Goal: Information Seeking & Learning: Learn about a topic

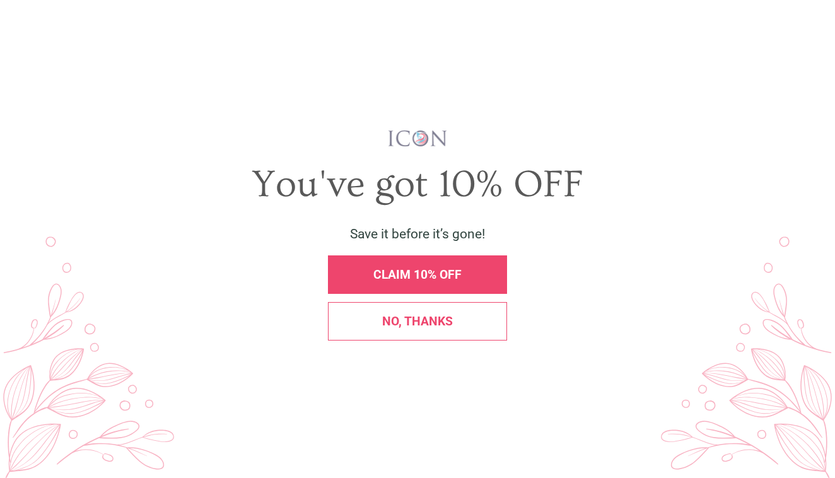
scroll to position [0, 96]
click at [365, 331] on div "No, thanks" at bounding box center [417, 321] width 179 height 38
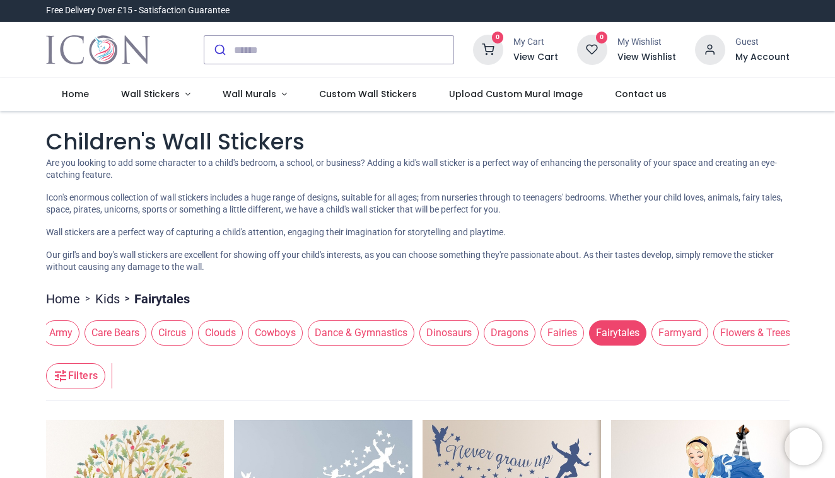
scroll to position [0, 0]
click at [182, 96] on link "Wall Stickers" at bounding box center [155, 94] width 101 height 33
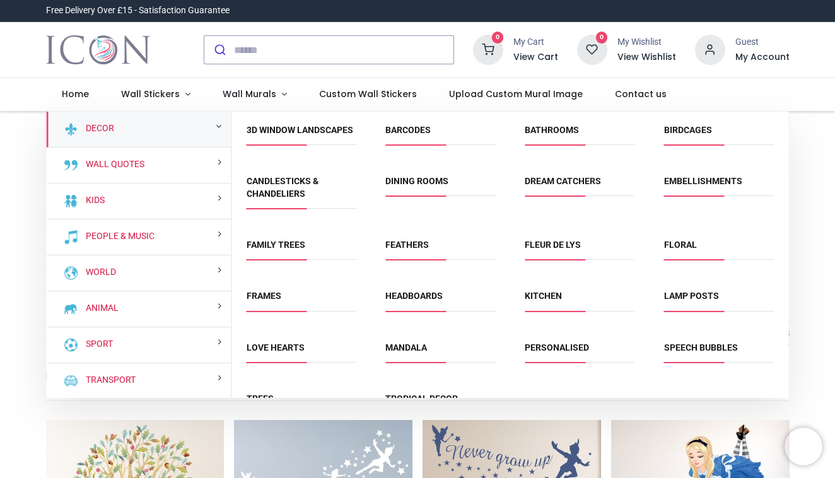
click at [417, 196] on span "Dining Rooms" at bounding box center [440, 185] width 110 height 21
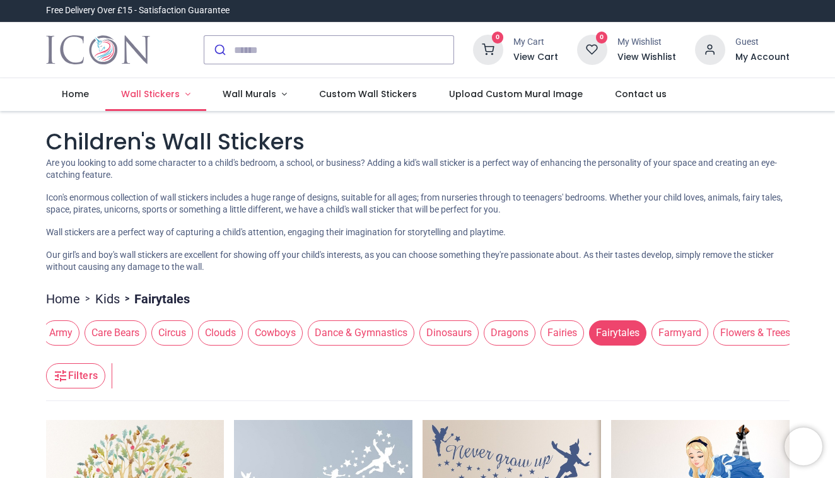
click at [163, 93] on span "Wall Stickers" at bounding box center [150, 94] width 59 height 13
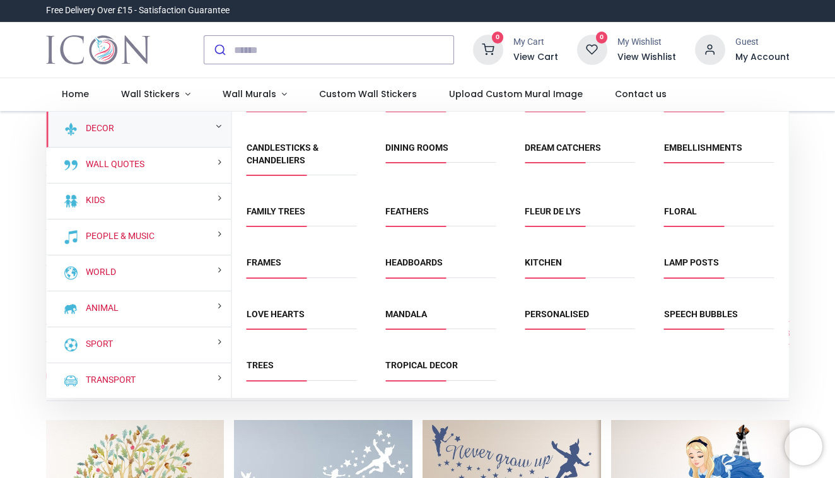
scroll to position [43, 0]
click at [405, 316] on link "Mandala" at bounding box center [406, 314] width 42 height 10
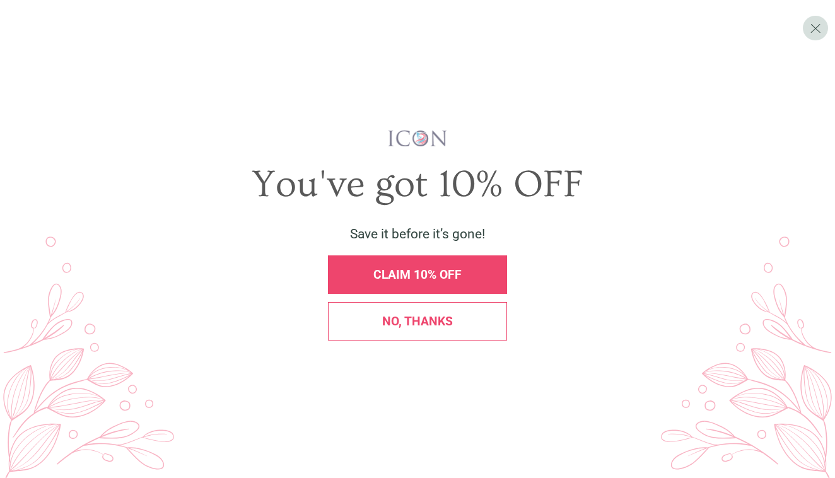
click at [413, 314] on span "No, thanks" at bounding box center [417, 321] width 71 height 14
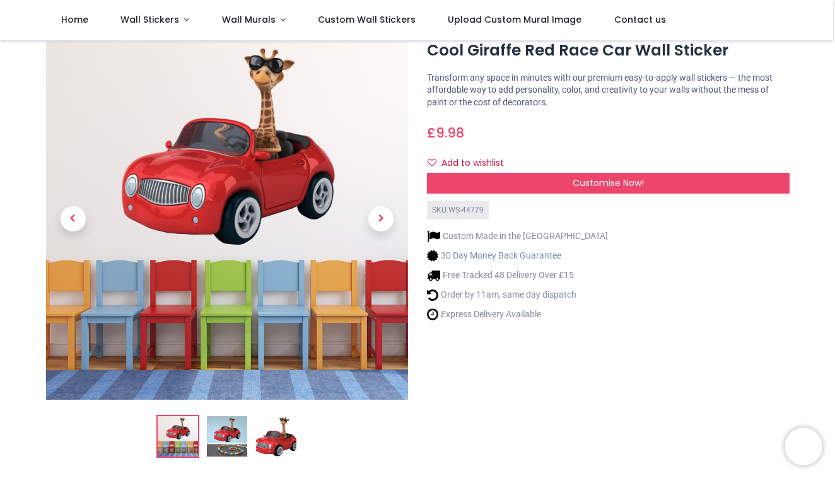
scroll to position [16, 0]
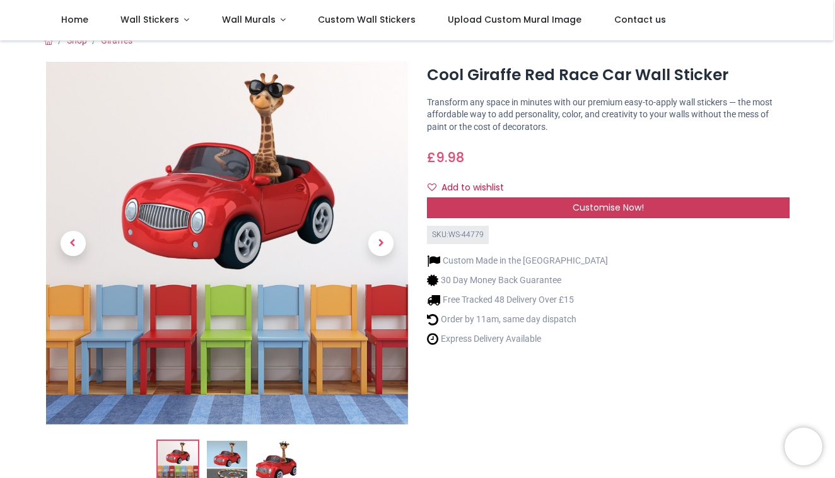
click at [615, 201] on span "Customise Now!" at bounding box center [607, 207] width 71 height 13
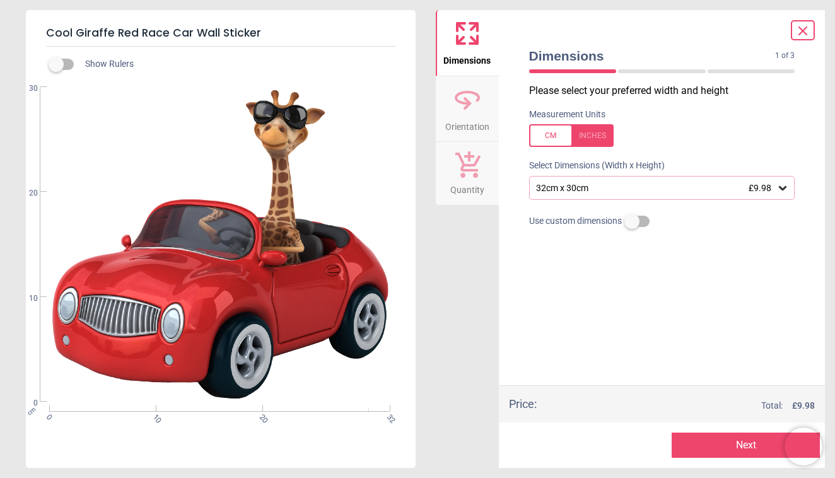
click at [599, 192] on div "32cm x 30cm £9.98" at bounding box center [656, 188] width 242 height 11
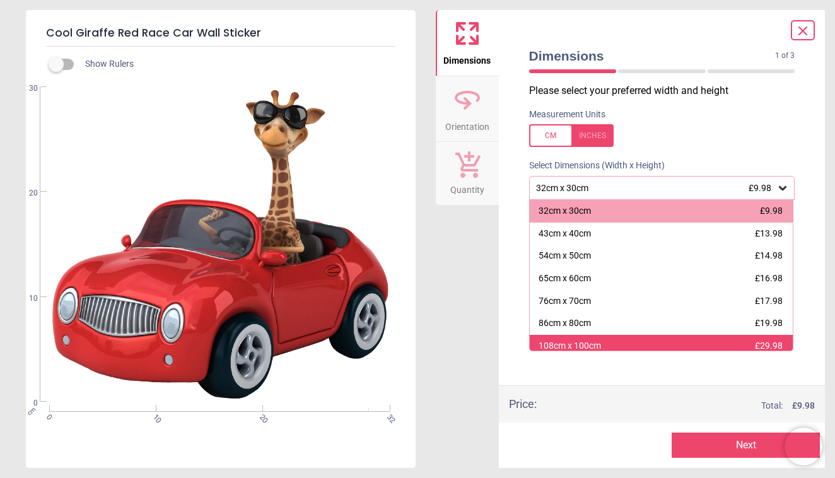
click at [609, 342] on div "108cm x 100cm £29.98" at bounding box center [660, 346] width 263 height 23
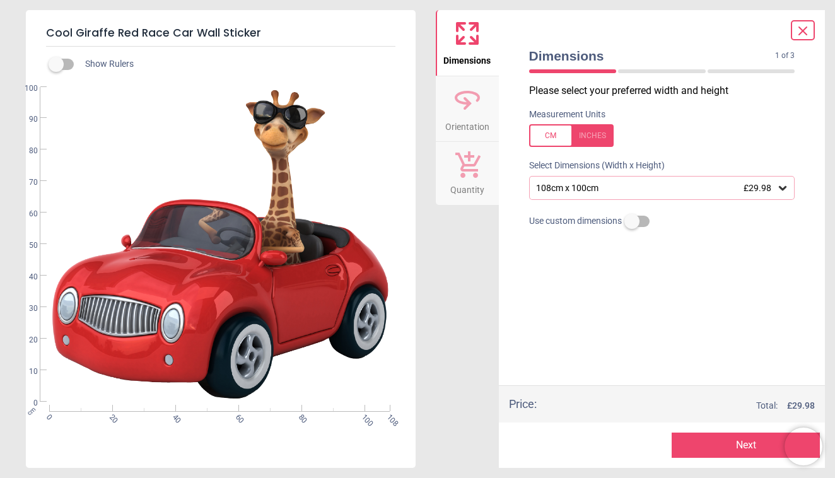
click at [602, 187] on div "108cm x 100cm £29.98" at bounding box center [656, 188] width 242 height 11
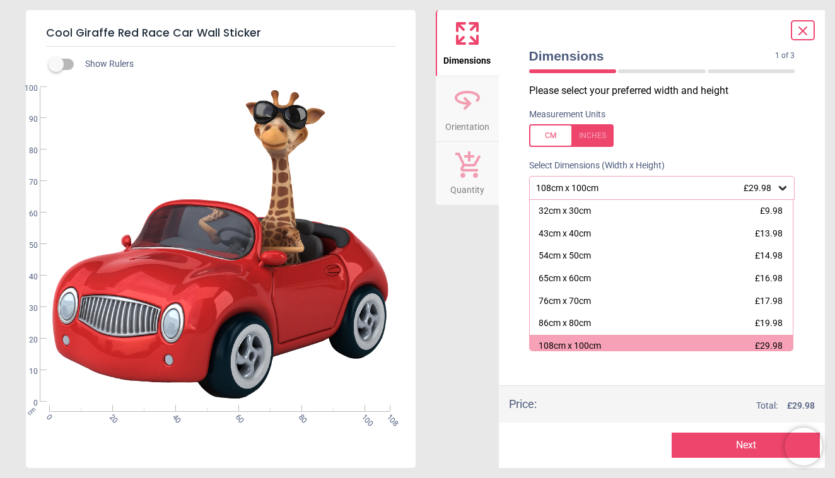
scroll to position [4, 0]
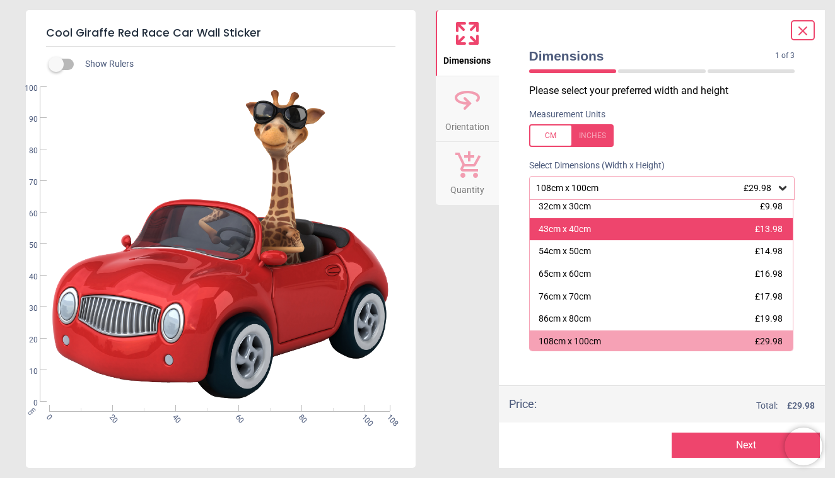
click at [595, 227] on div "43cm x 40cm £13.98" at bounding box center [660, 229] width 263 height 23
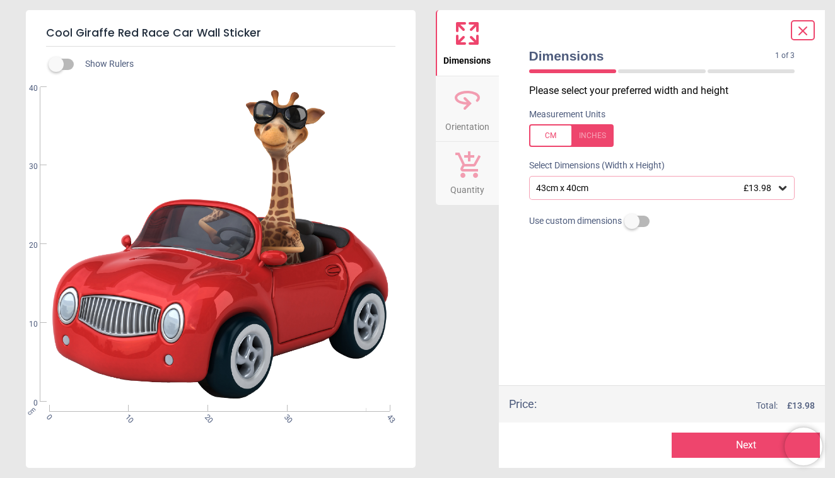
click at [806, 29] on icon at bounding box center [802, 30] width 15 height 15
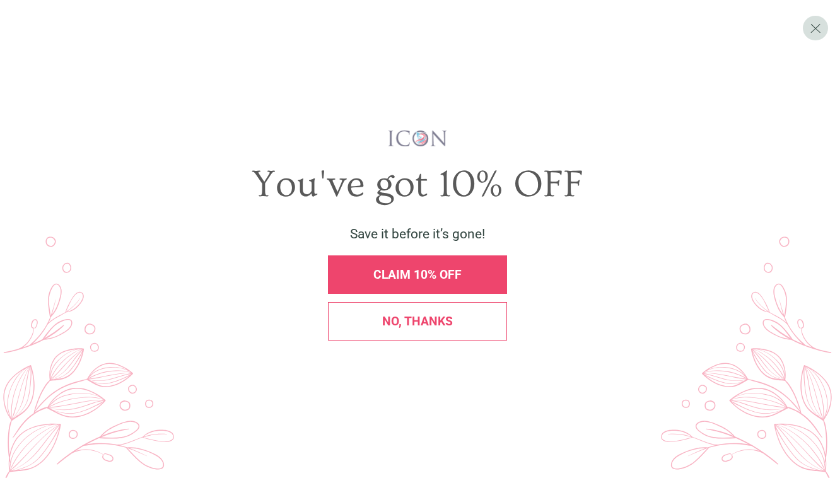
click at [439, 342] on div "You've got 10% OFF Save it before it’s gone! CLAIM 10% OFF No, thanks" at bounding box center [418, 239] width 796 height 220
click at [432, 328] on span "No, thanks" at bounding box center [417, 321] width 71 height 14
click at [442, 321] on span "No, thanks" at bounding box center [417, 321] width 71 height 14
click at [415, 309] on div "No, thanks" at bounding box center [417, 321] width 179 height 38
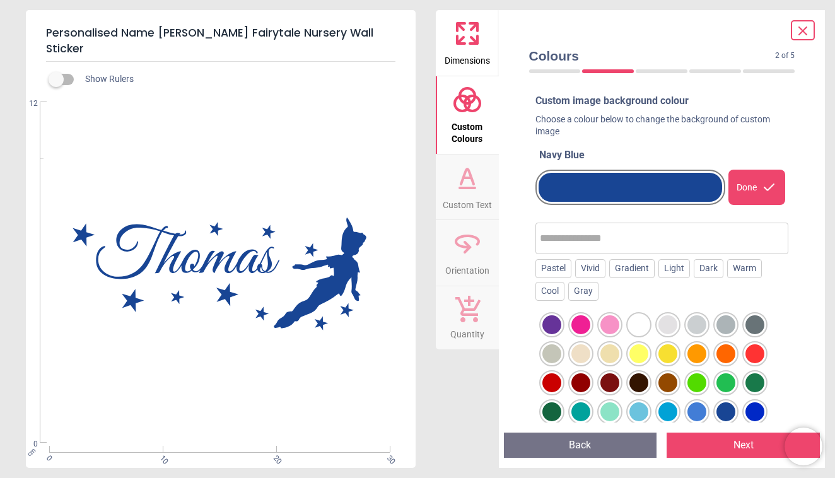
click at [584, 245] on input "text" at bounding box center [662, 238] width 245 height 25
type input "******"
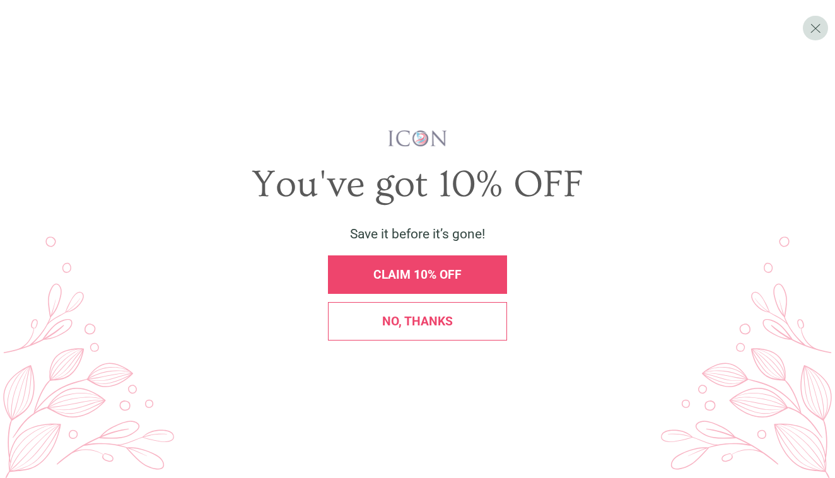
click at [402, 331] on div "No, thanks" at bounding box center [417, 321] width 179 height 38
click at [406, 320] on span "No, thanks" at bounding box center [417, 321] width 71 height 14
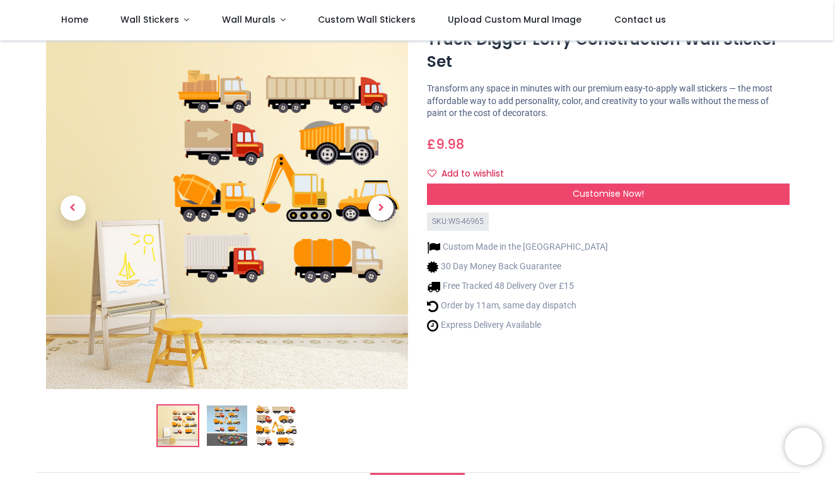
scroll to position [49, 0]
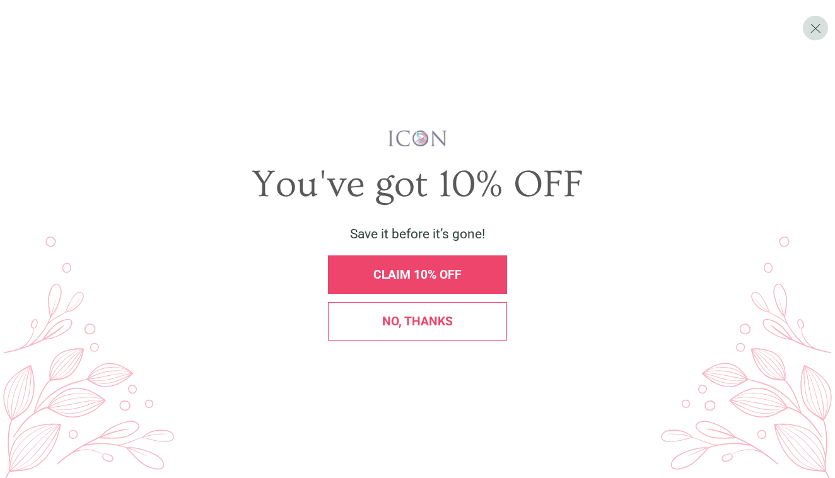
click at [441, 316] on span "No, thanks" at bounding box center [417, 321] width 71 height 14
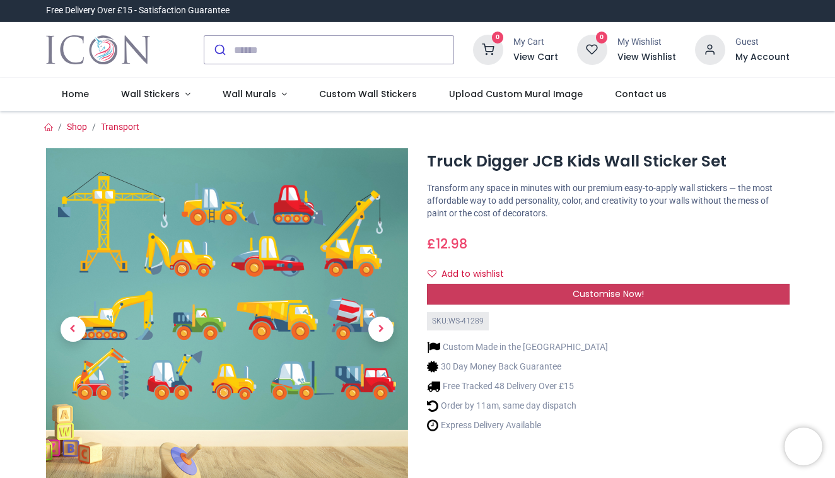
click at [480, 296] on div "Customise Now!" at bounding box center [608, 294] width 362 height 21
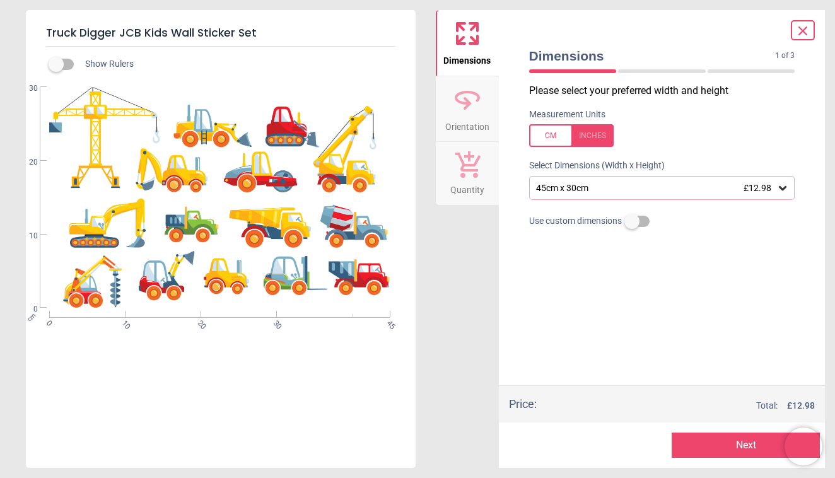
click at [599, 185] on div "45cm x 30cm £12.98" at bounding box center [656, 188] width 242 height 11
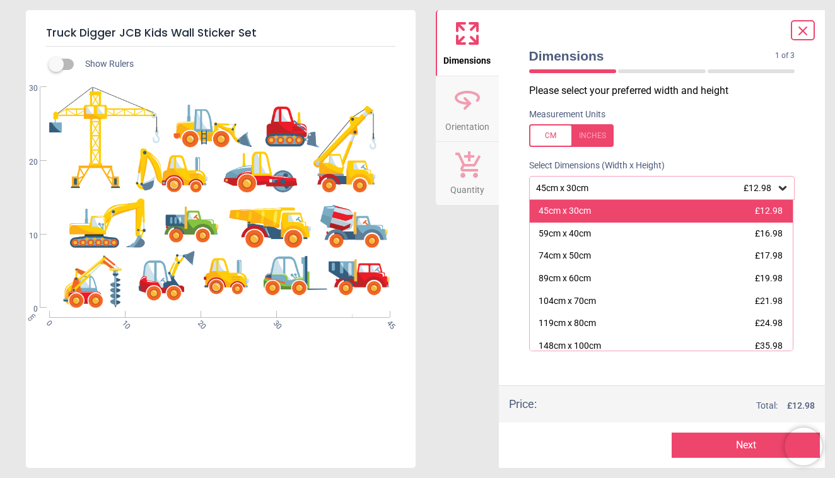
click at [608, 201] on div "45cm x 30cm £12.98" at bounding box center [660, 211] width 263 height 23
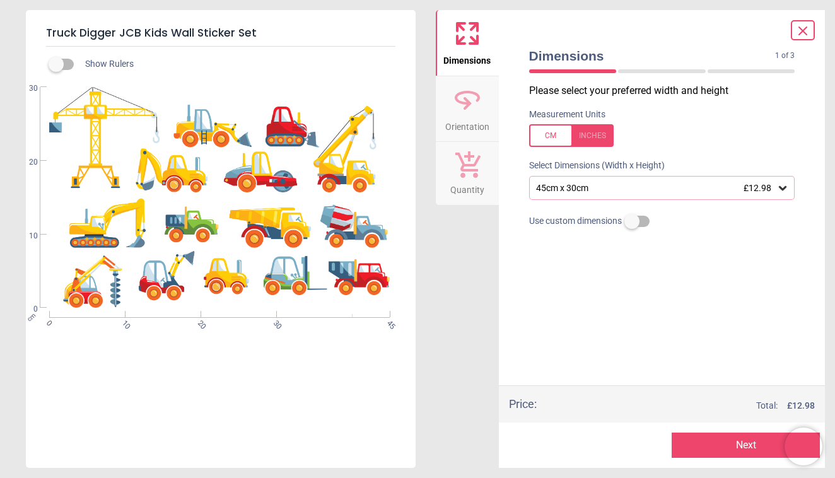
click at [705, 444] on button "Next" at bounding box center [745, 444] width 148 height 25
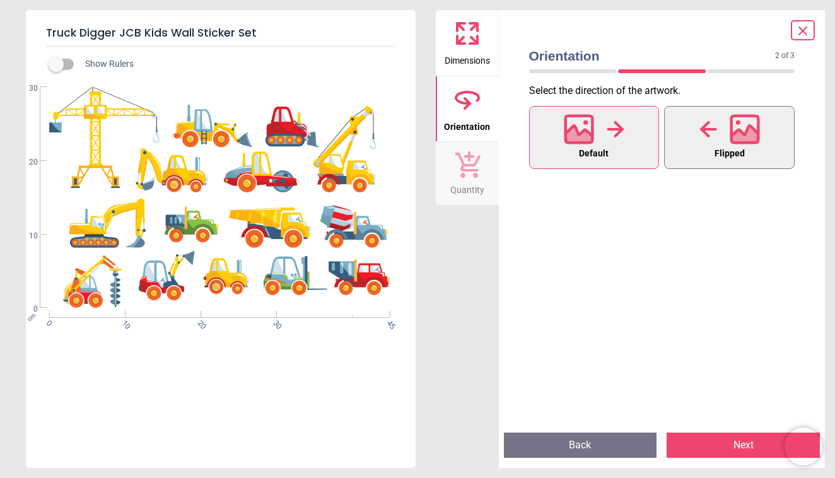
click at [729, 132] on icon at bounding box center [744, 129] width 30 height 30
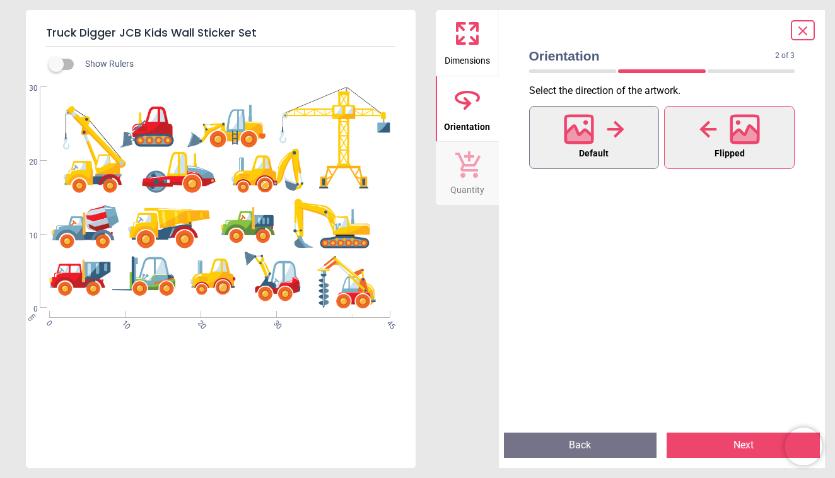
click at [615, 141] on div at bounding box center [593, 129] width 61 height 33
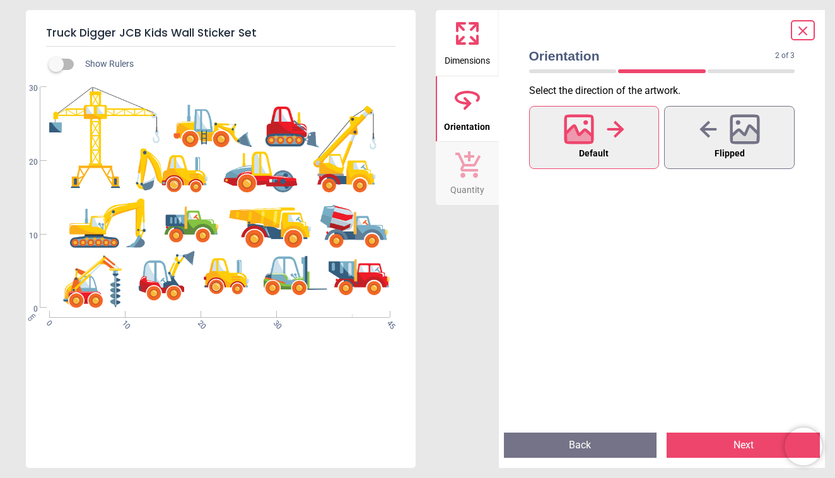
click at [727, 444] on button "Next" at bounding box center [742, 444] width 153 height 25
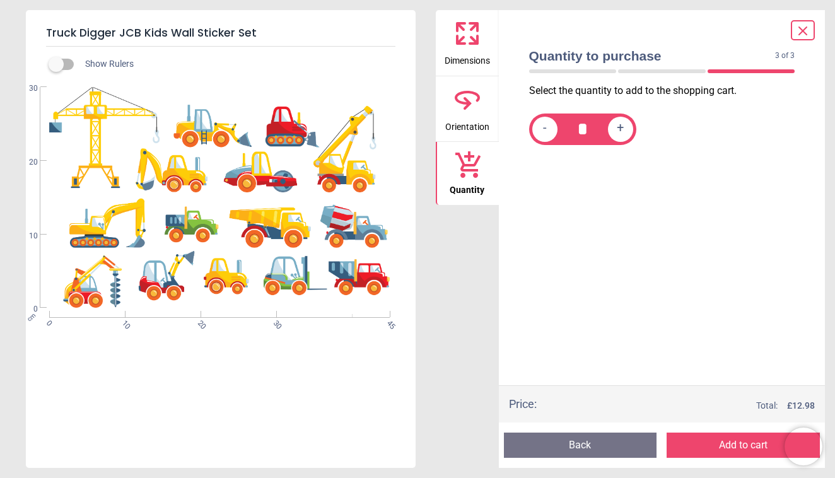
click at [809, 23] on icon at bounding box center [802, 30] width 15 height 15
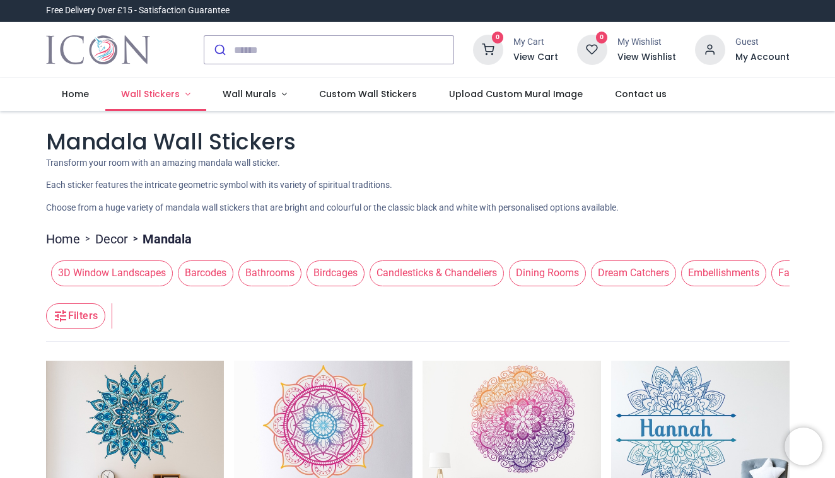
click at [153, 95] on span "Wall Stickers" at bounding box center [150, 94] width 59 height 13
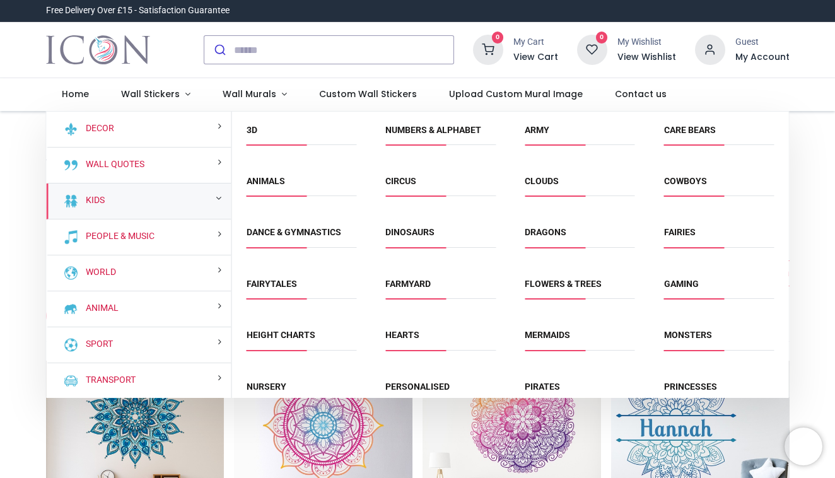
click at [163, 202] on div "Kids" at bounding box center [139, 201] width 185 height 36
click at [250, 129] on link "3D" at bounding box center [251, 130] width 11 height 10
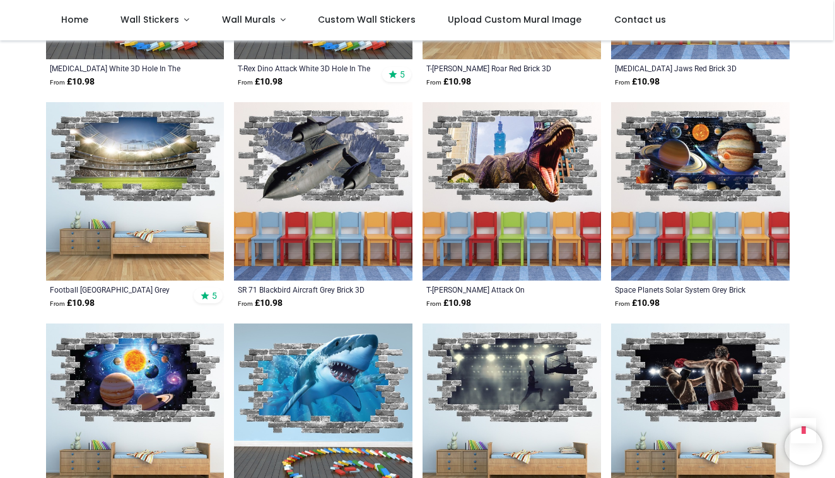
scroll to position [1073, 0]
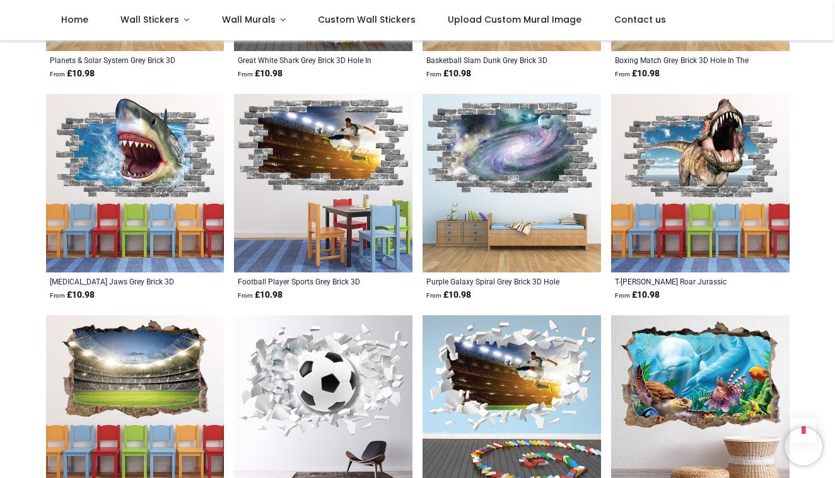
scroll to position [1523, 0]
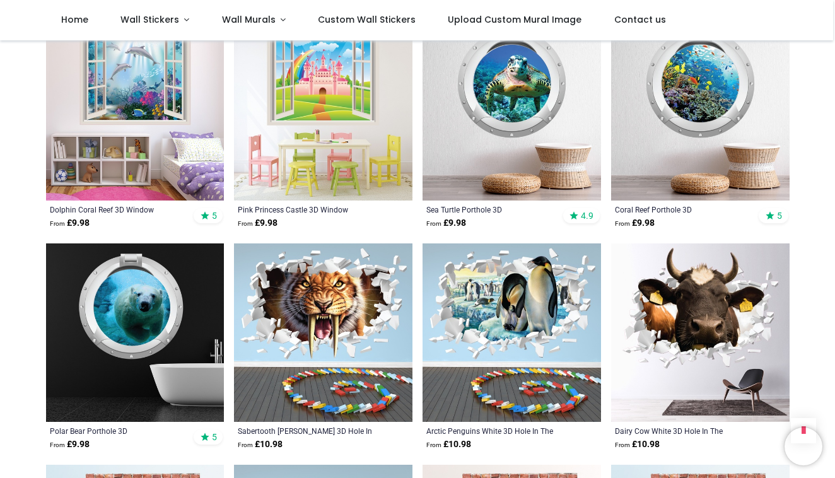
scroll to position [3133, 0]
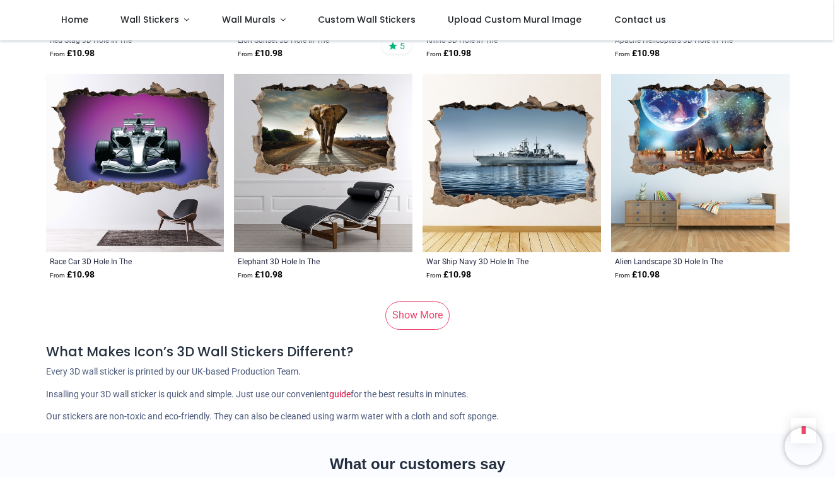
scroll to position [7734, 0]
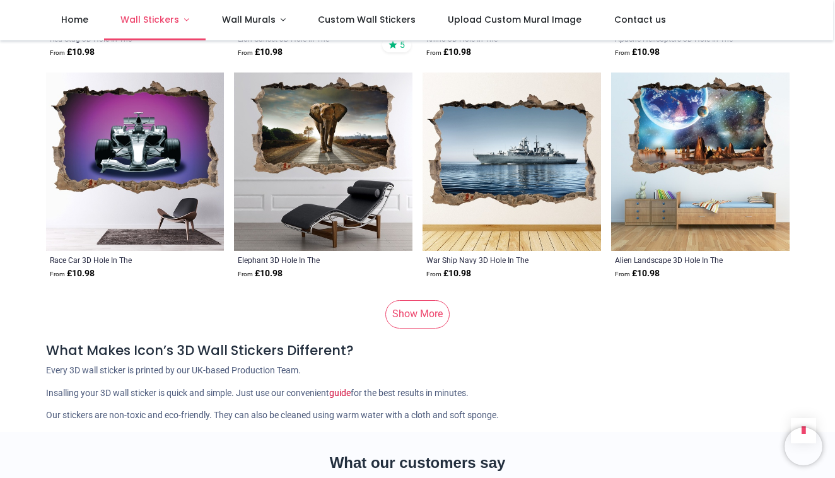
click at [165, 20] on span "Wall Stickers" at bounding box center [149, 19] width 59 height 13
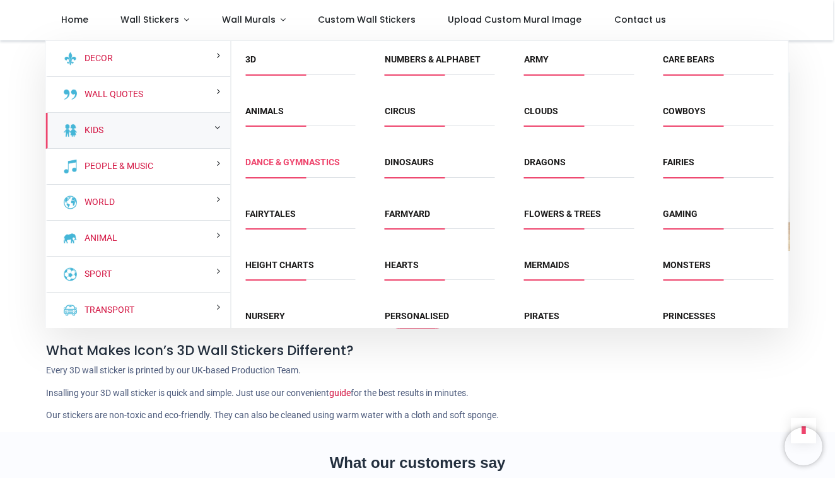
scroll to position [0, 0]
click at [329, 165] on link "Dance & Gymnastics" at bounding box center [292, 162] width 95 height 10
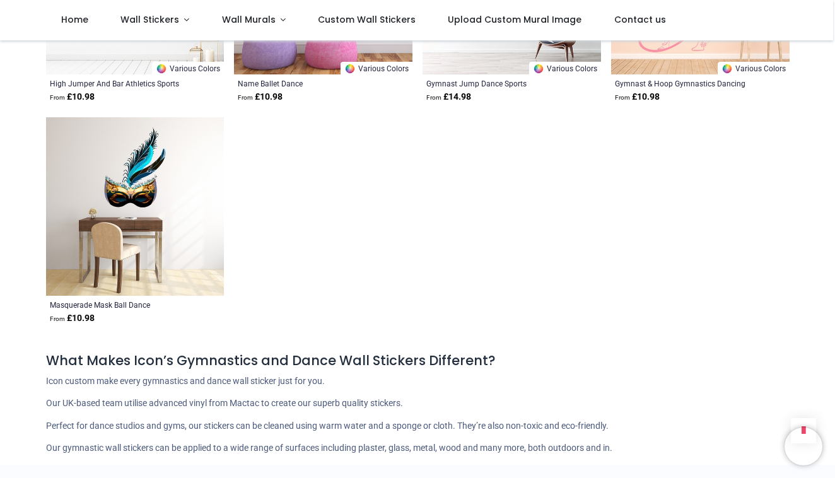
scroll to position [2332, 0]
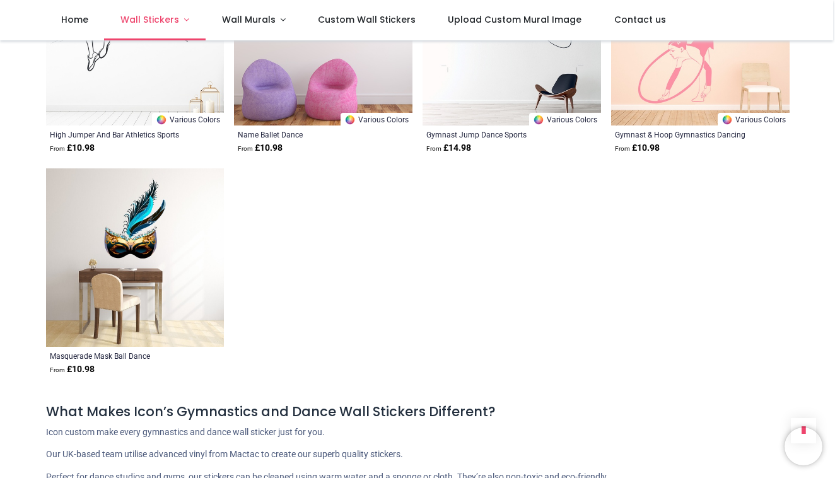
click at [166, 20] on span "Wall Stickers" at bounding box center [149, 19] width 59 height 13
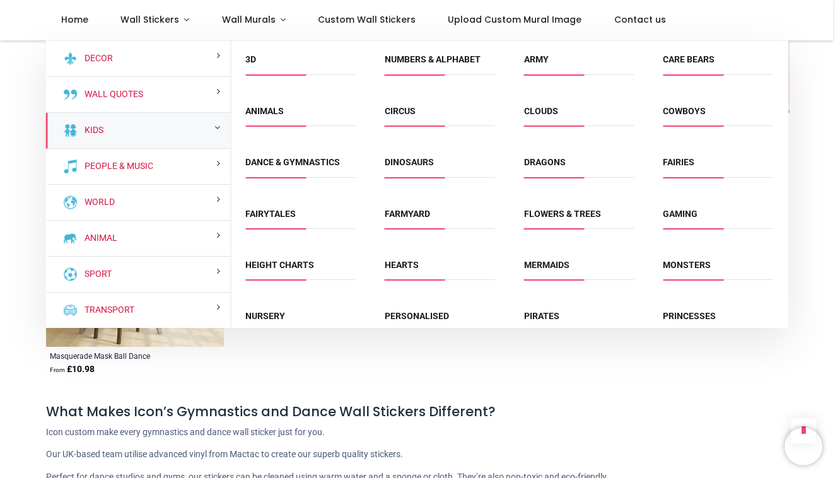
click at [188, 136] on div "Kids" at bounding box center [137, 131] width 185 height 36
click at [669, 68] on span "Care Bears" at bounding box center [717, 64] width 110 height 21
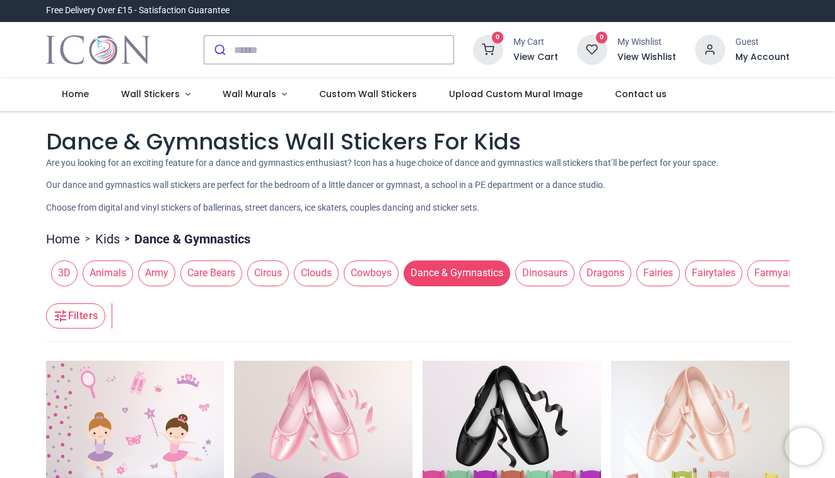
scroll to position [0, 4]
click at [200, 277] on span "Care Bears" at bounding box center [207, 272] width 62 height 25
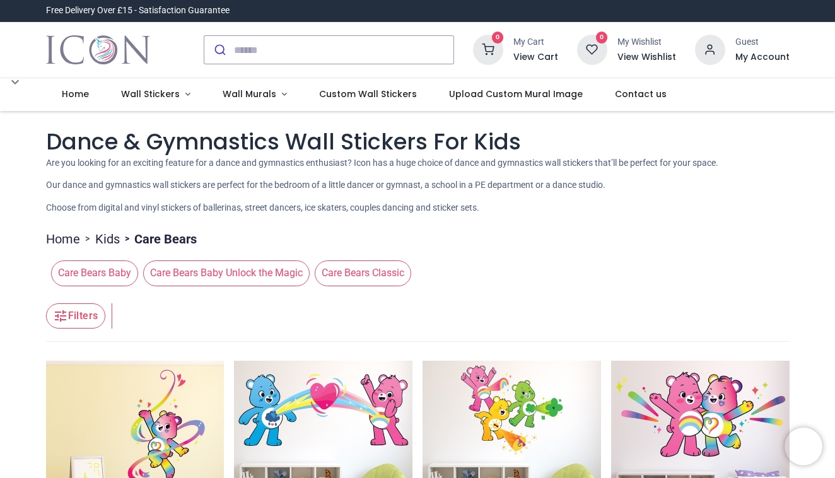
scroll to position [0, 0]
click at [120, 274] on span "Care Bears Baby" at bounding box center [94, 272] width 87 height 25
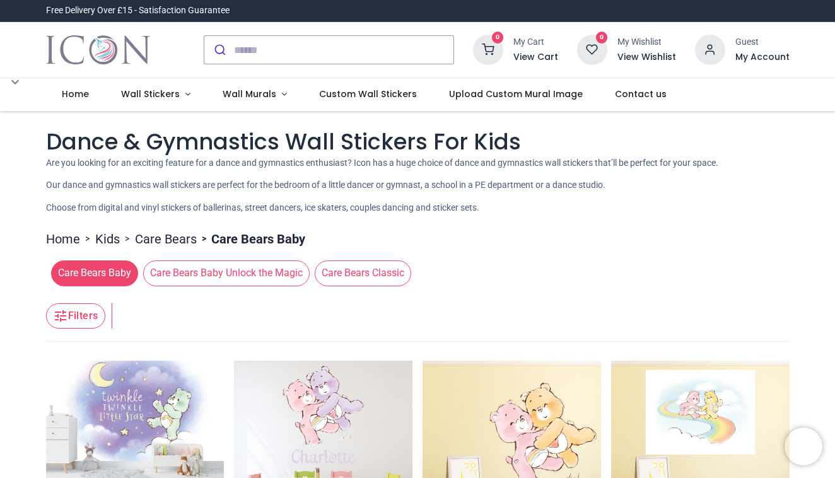
click at [120, 240] on span ">" at bounding box center [127, 239] width 15 height 13
click at [112, 239] on link "Kids" at bounding box center [107, 239] width 25 height 18
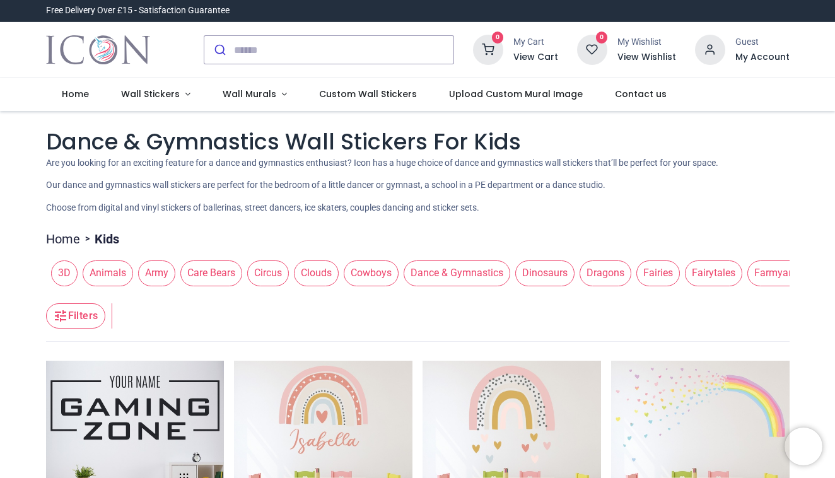
click at [111, 278] on span "Animals" at bounding box center [108, 272] width 50 height 25
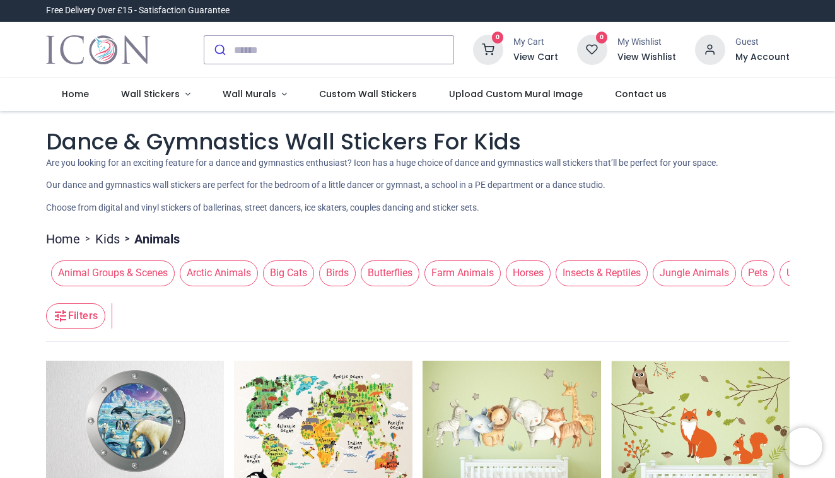
click at [211, 279] on span "Arctic Animals" at bounding box center [219, 272] width 78 height 25
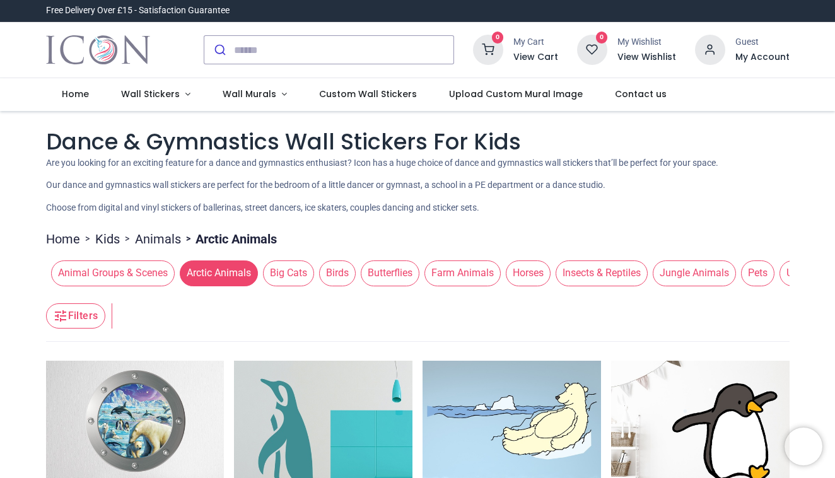
click at [280, 270] on span "Big Cats" at bounding box center [288, 272] width 51 height 25
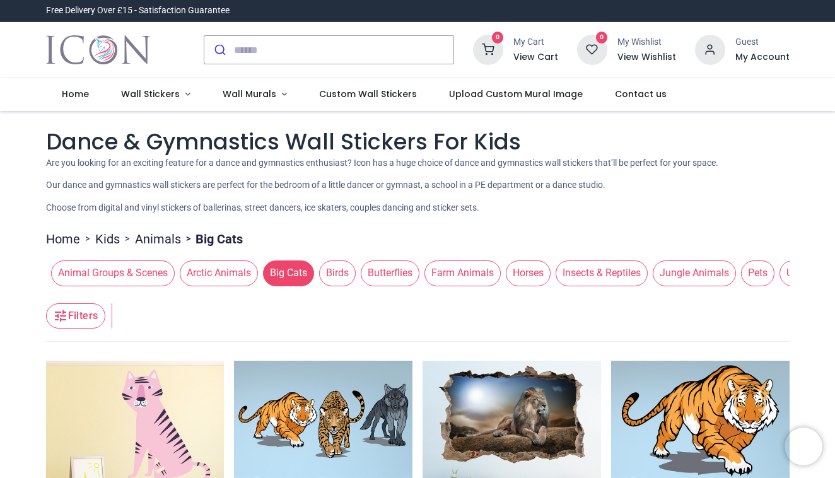
click at [342, 275] on span "Birds" at bounding box center [337, 272] width 37 height 25
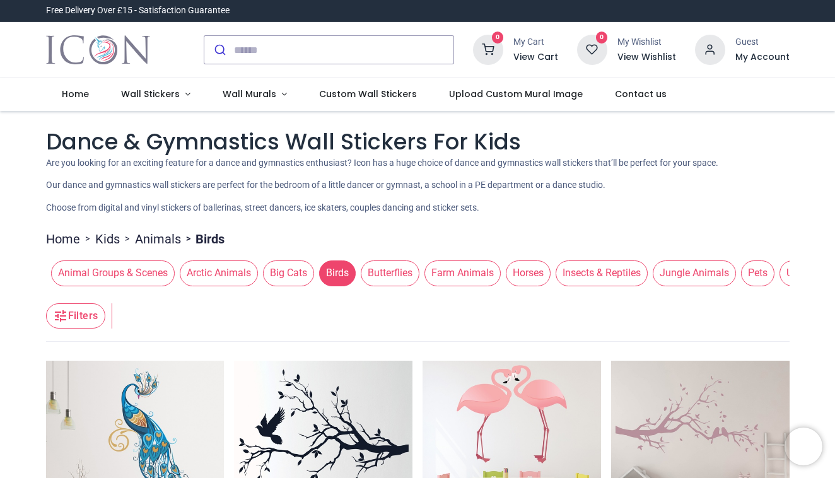
click at [408, 269] on span "Butterflies" at bounding box center [390, 272] width 59 height 25
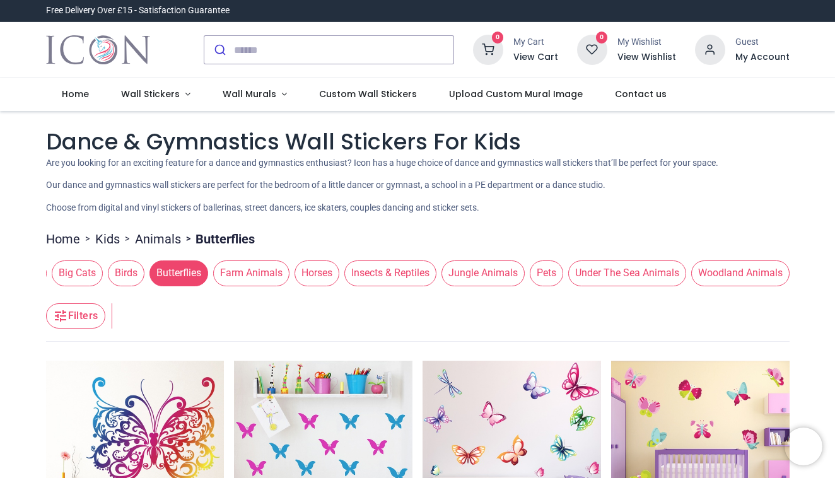
scroll to position [0, 226]
click at [732, 287] on div "Animal Groups & Scenes Arctic Animals Big Cats Birds Butterflies Farm Animals H…" at bounding box center [417, 272] width 743 height 35
click at [732, 283] on span "Woodland Animals" at bounding box center [740, 272] width 98 height 25
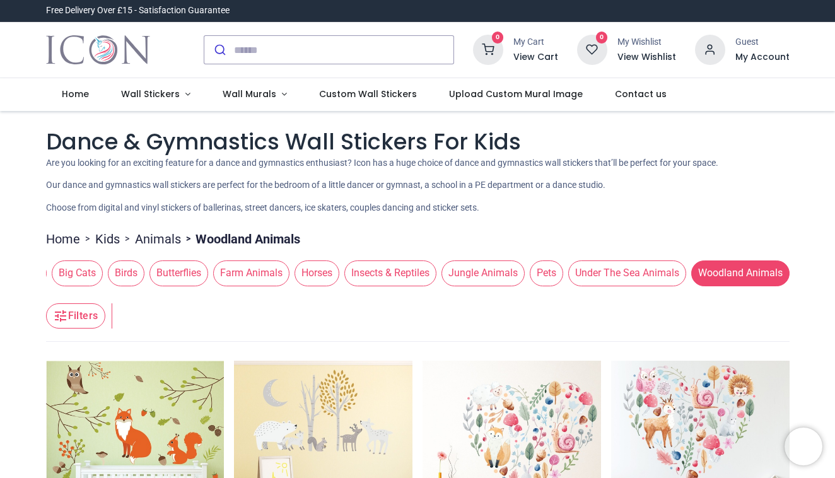
click at [647, 277] on span "Under The Sea Animals" at bounding box center [627, 272] width 118 height 25
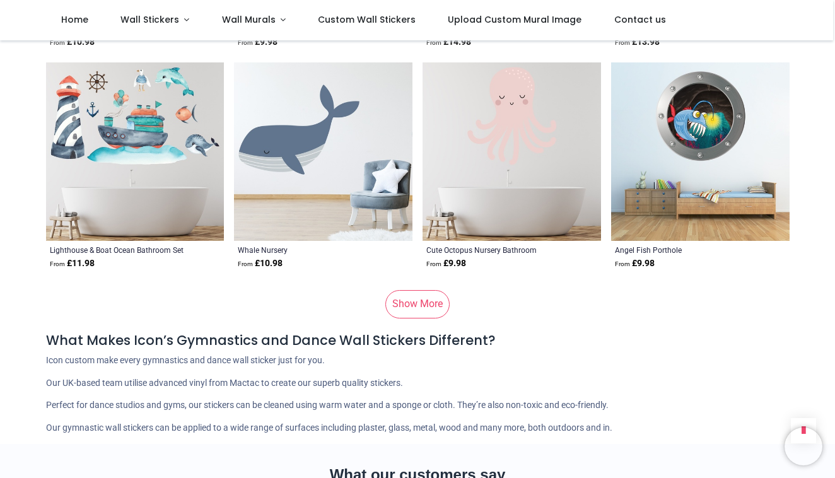
scroll to position [1555, 0]
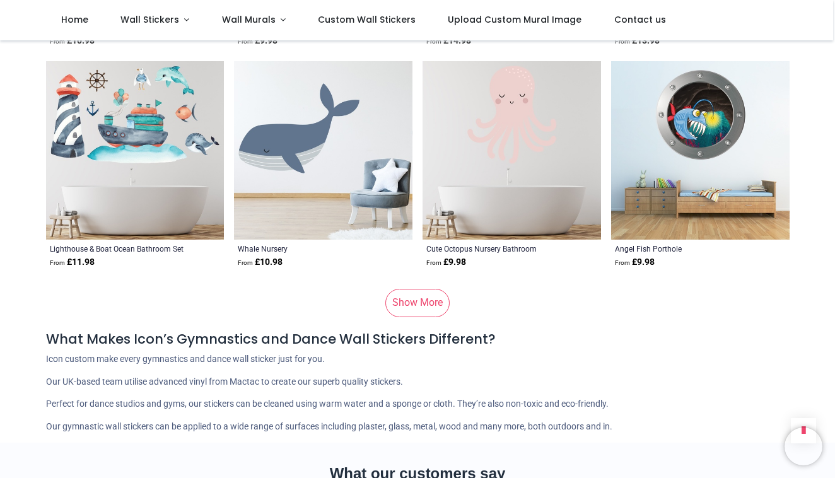
click at [432, 299] on link "Show More" at bounding box center [417, 303] width 64 height 28
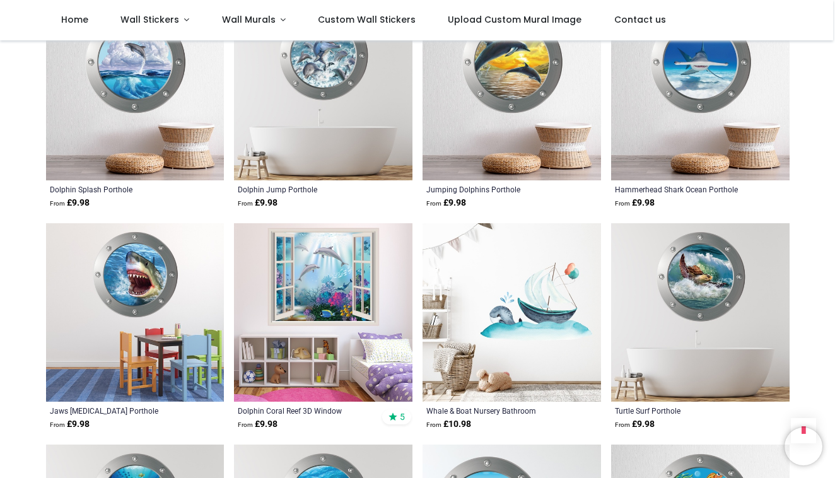
scroll to position [412, 0]
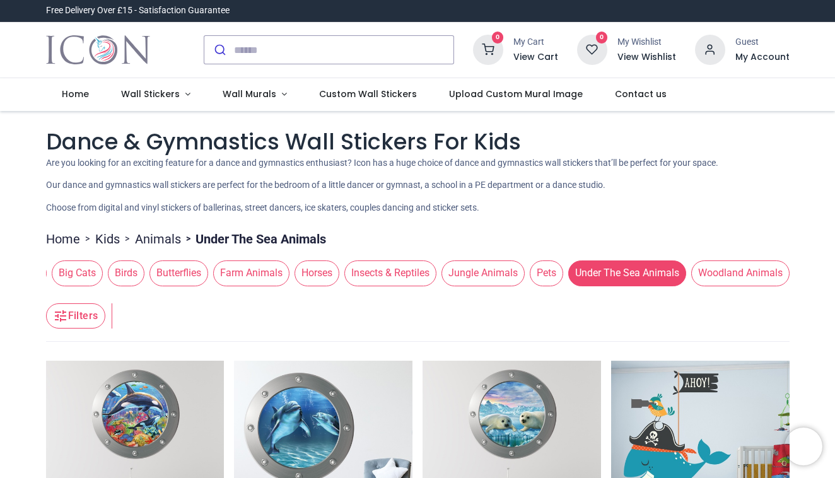
click at [545, 269] on span "Pets" at bounding box center [545, 272] width 33 height 25
click at [543, 272] on span "Pets" at bounding box center [545, 272] width 33 height 25
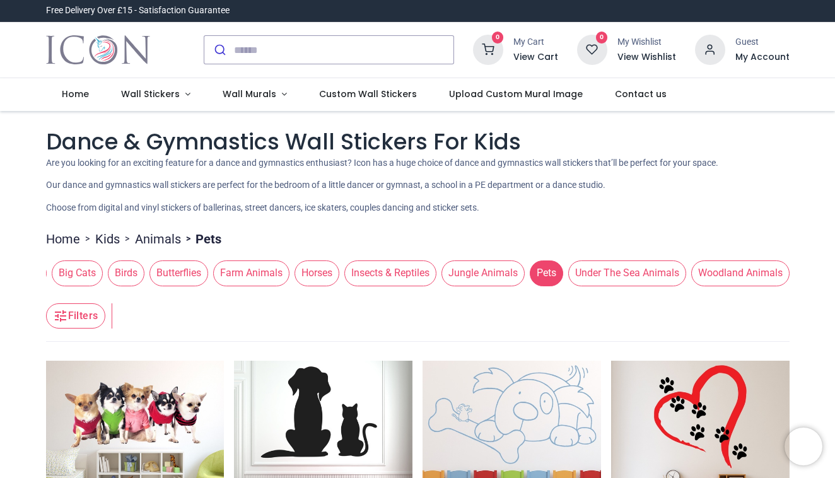
click at [478, 278] on span "Jungle Animals" at bounding box center [482, 272] width 83 height 25
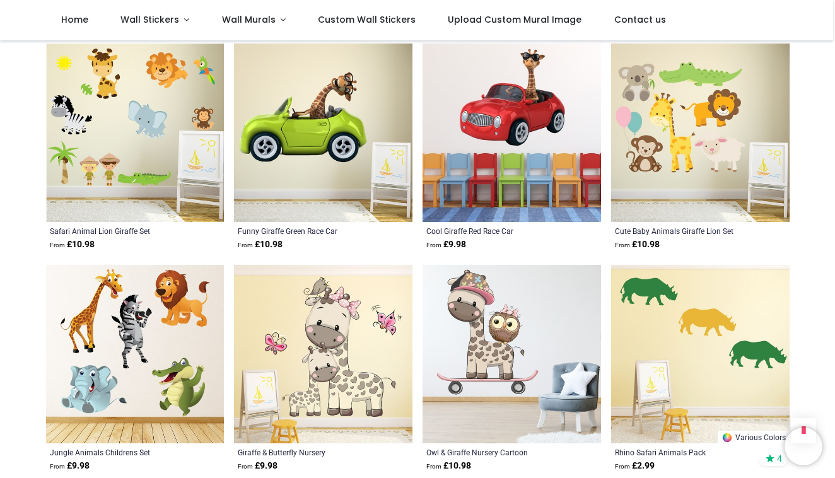
scroll to position [1387, 0]
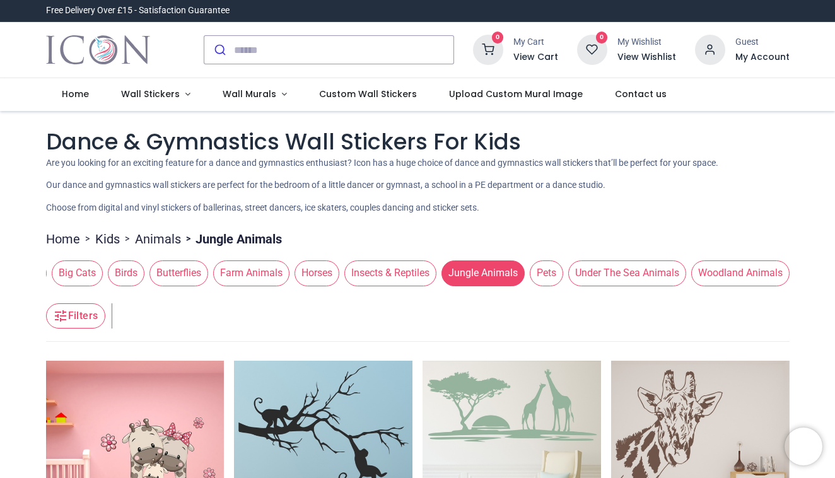
click at [403, 264] on span "Insects & Reptiles" at bounding box center [390, 272] width 92 height 25
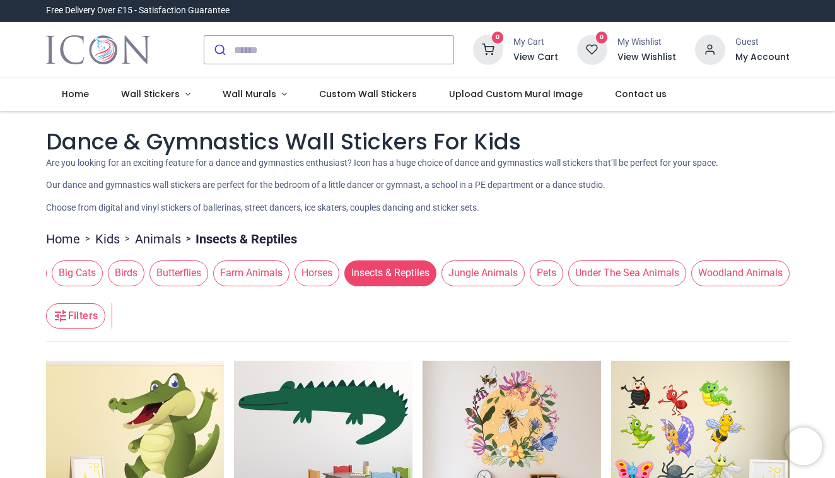
click at [311, 272] on span "Horses" at bounding box center [316, 272] width 45 height 25
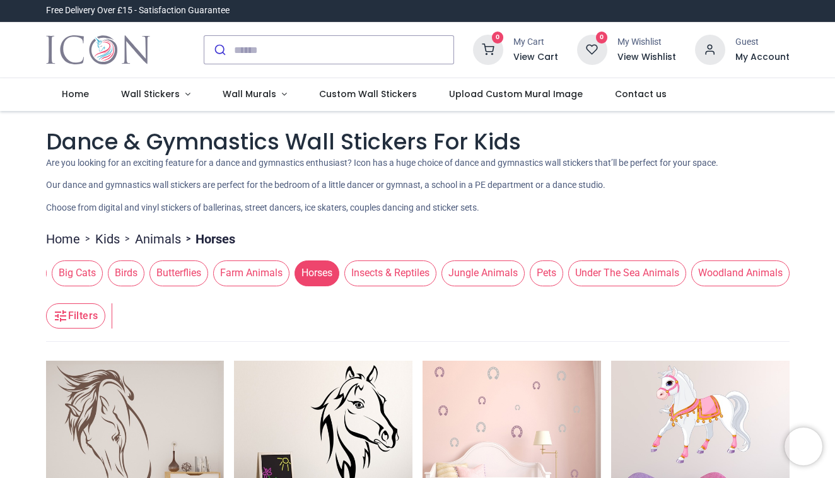
click at [265, 269] on span "Farm Animals" at bounding box center [251, 272] width 76 height 25
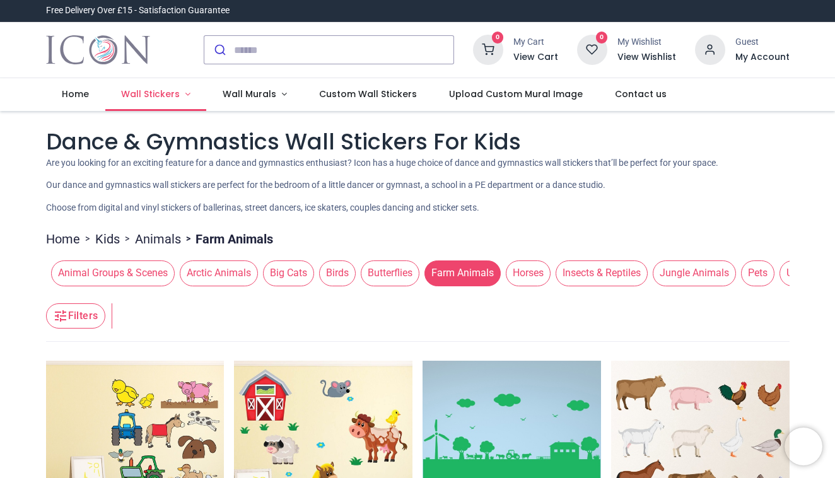
click at [161, 98] on span "Wall Stickers" at bounding box center [150, 94] width 59 height 13
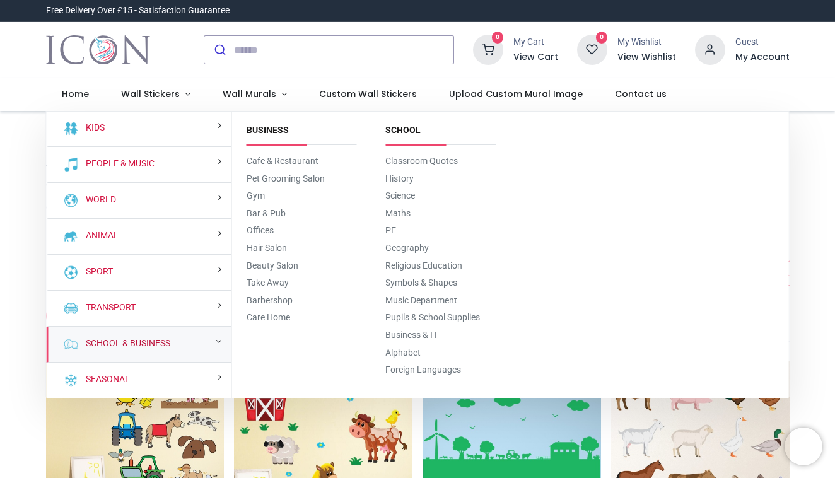
scroll to position [72, 0]
click at [158, 341] on link "School & Business" at bounding box center [126, 343] width 90 height 13
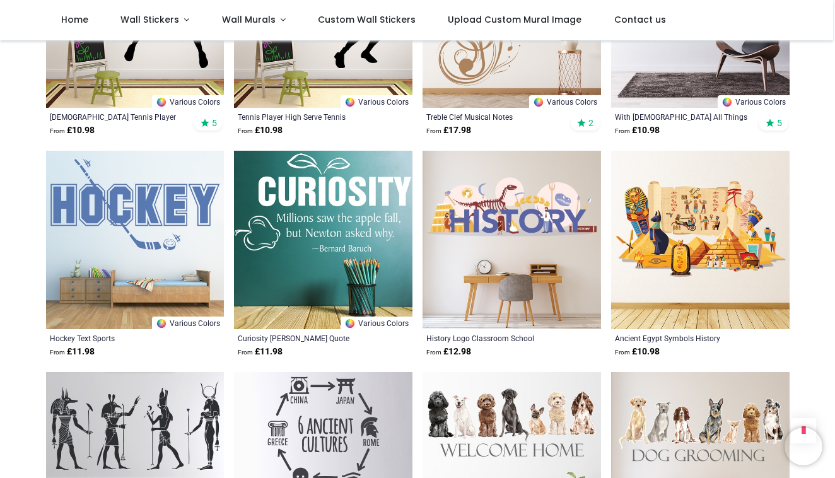
scroll to position [3235, 0]
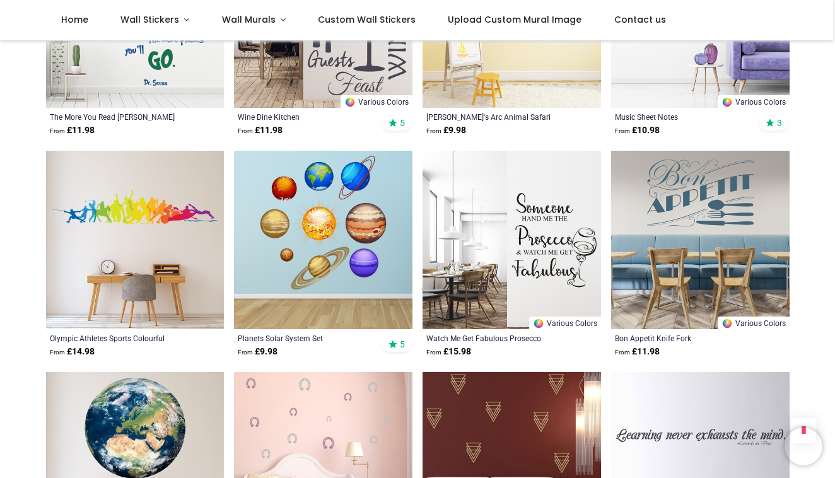
scroll to position [5223, 0]
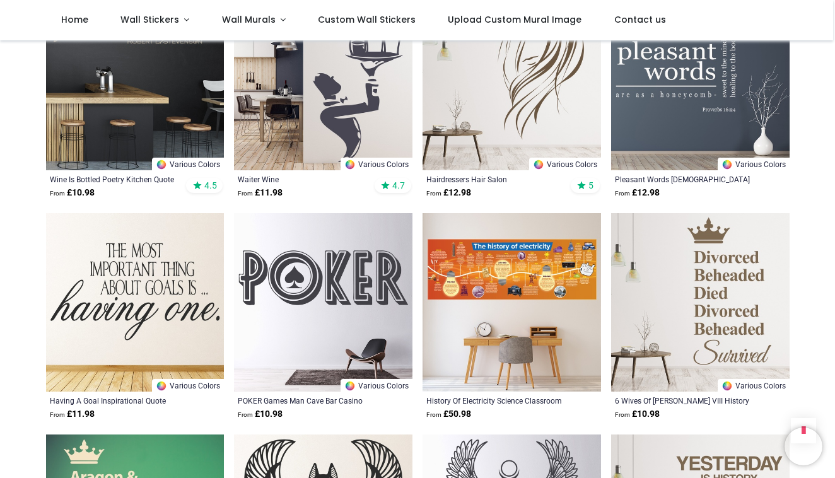
scroll to position [7154, 0]
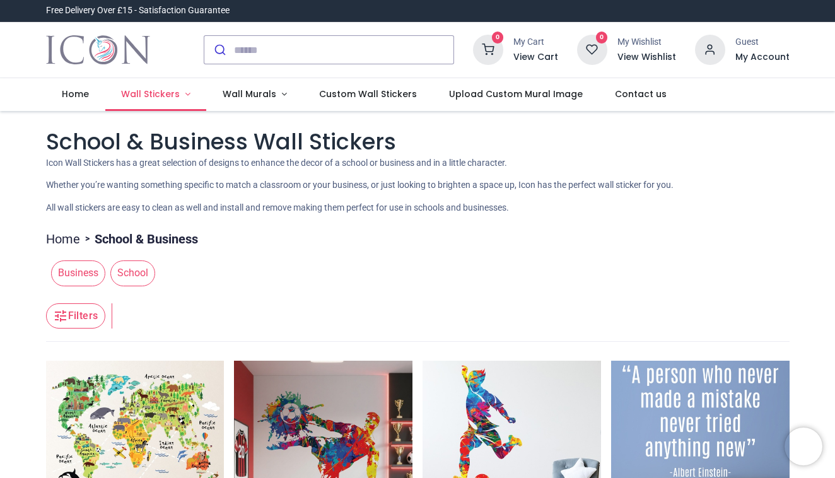
click at [148, 91] on span "Wall Stickers" at bounding box center [150, 94] width 59 height 13
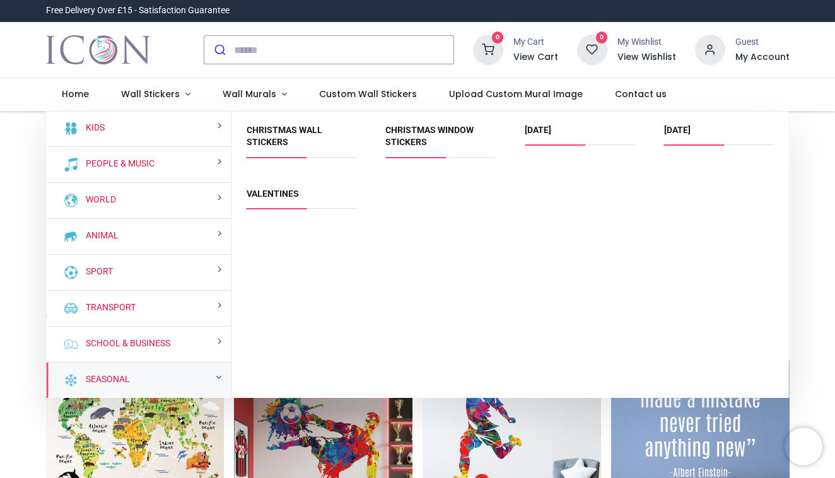
scroll to position [72, 0]
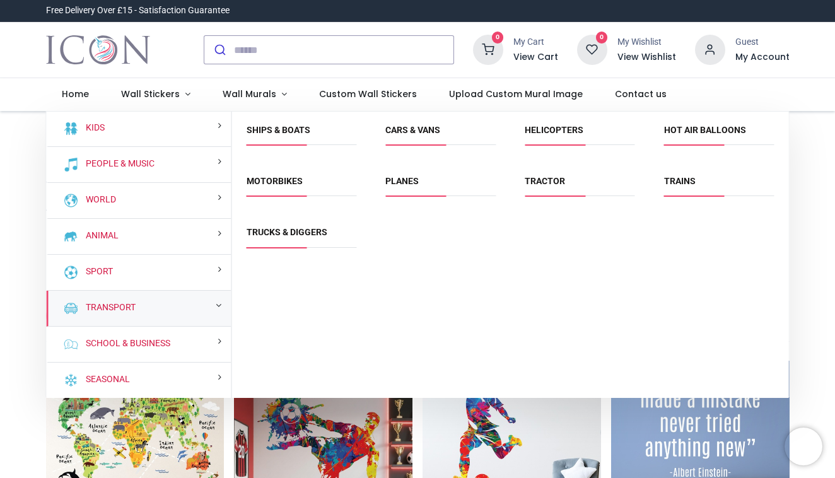
click at [152, 307] on div "Transport" at bounding box center [139, 309] width 185 height 36
click at [108, 304] on link "Transport" at bounding box center [108, 307] width 55 height 13
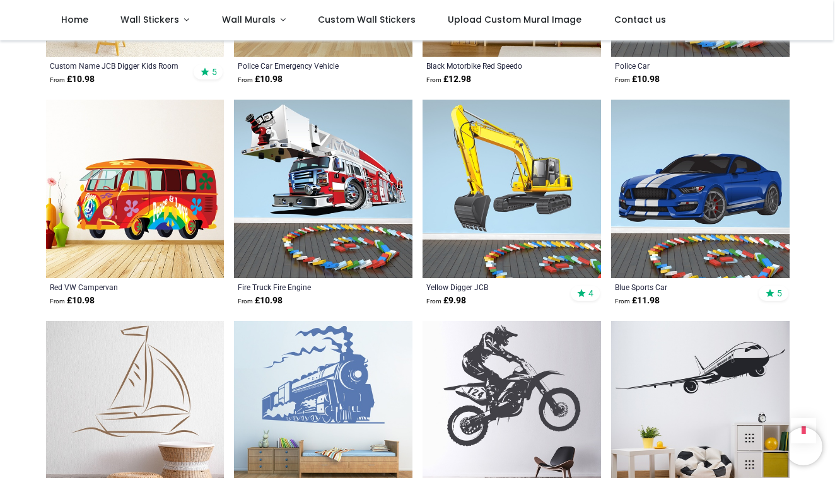
scroll to position [854, 0]
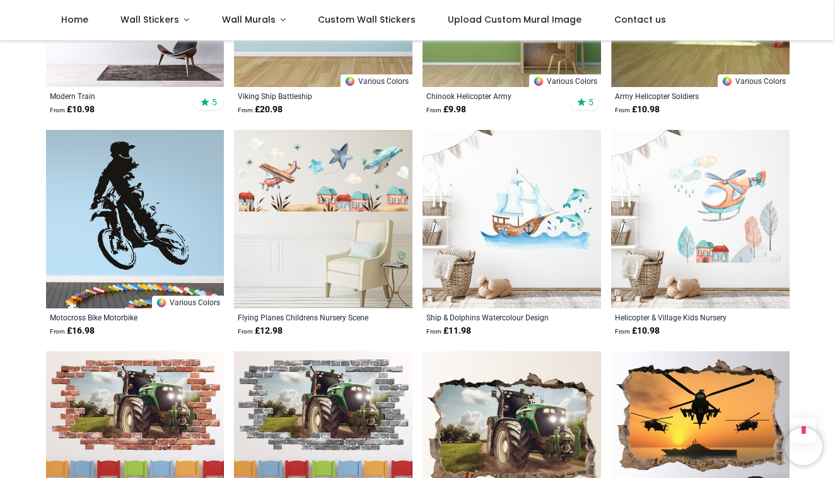
scroll to position [2814, 0]
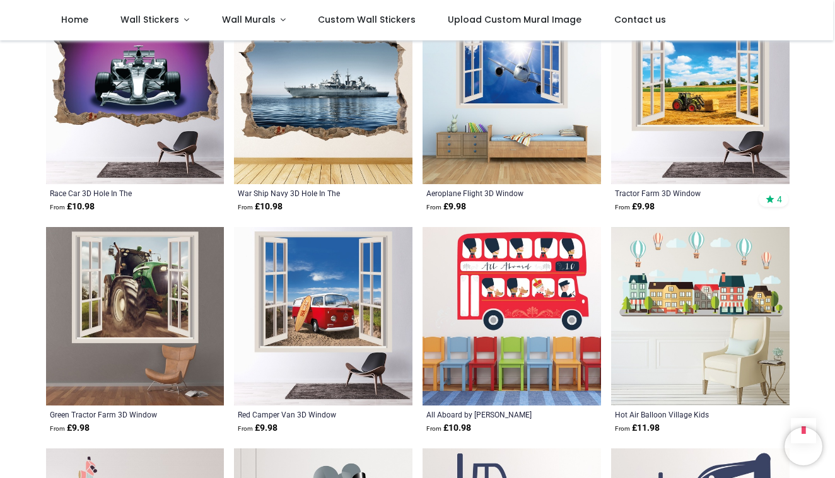
scroll to position [3380, 0]
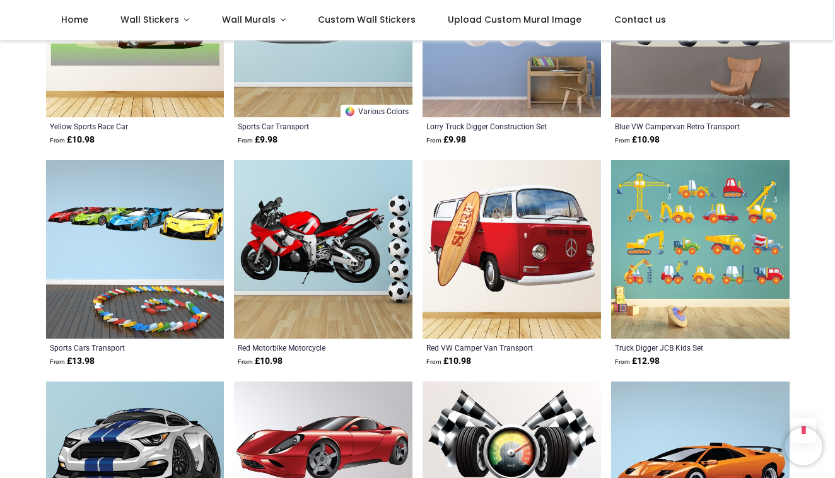
scroll to position [4995, 0]
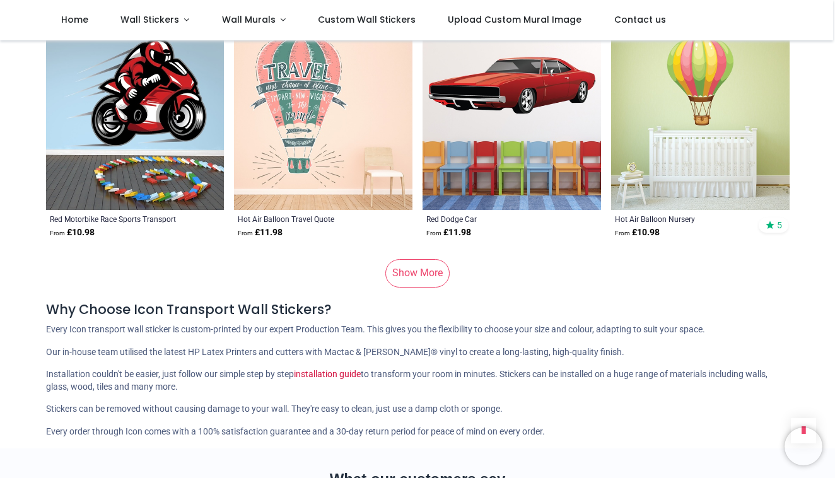
scroll to position [7776, 0]
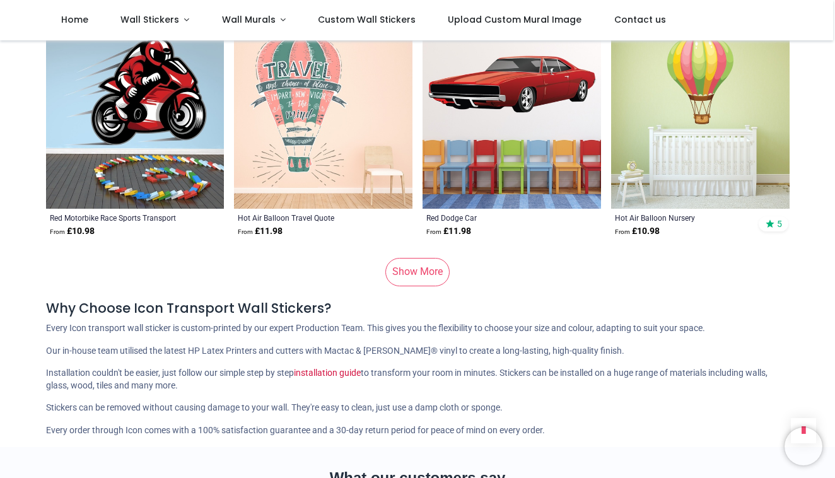
click at [355, 153] on img at bounding box center [323, 119] width 178 height 178
click at [419, 258] on link "Show More" at bounding box center [417, 272] width 64 height 28
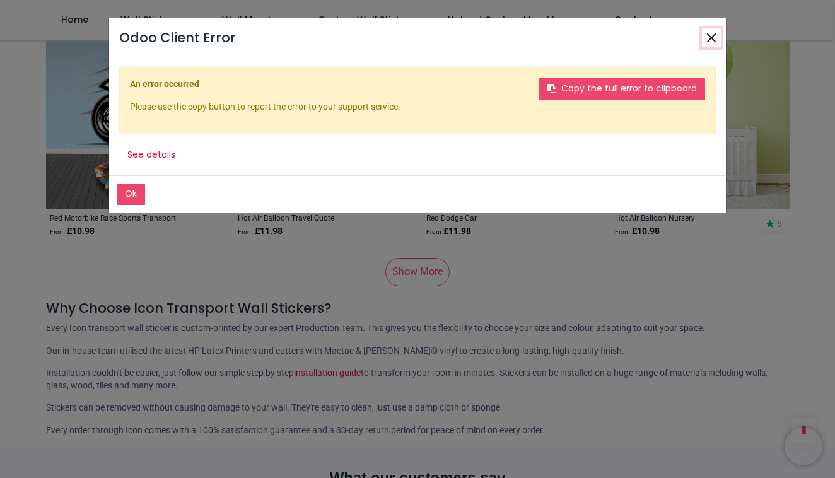
click at [711, 32] on button "Close" at bounding box center [711, 37] width 19 height 19
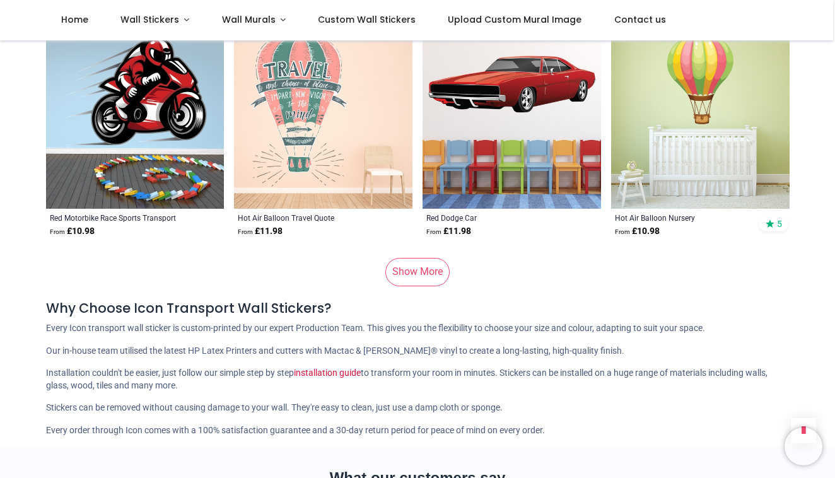
click at [407, 258] on link "Show More" at bounding box center [417, 272] width 64 height 28
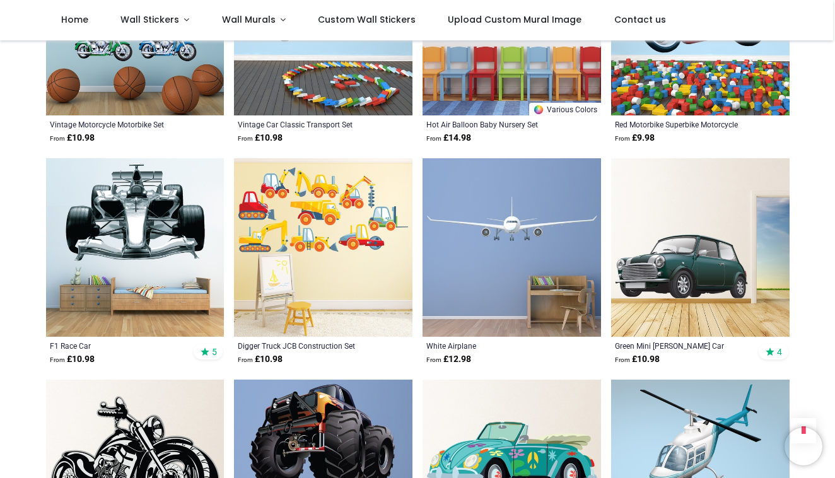
scroll to position [8089, 0]
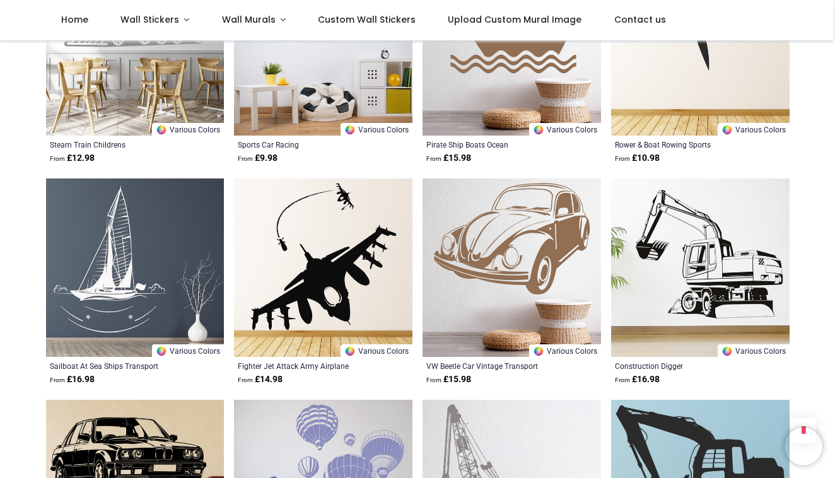
scroll to position [9397, 0]
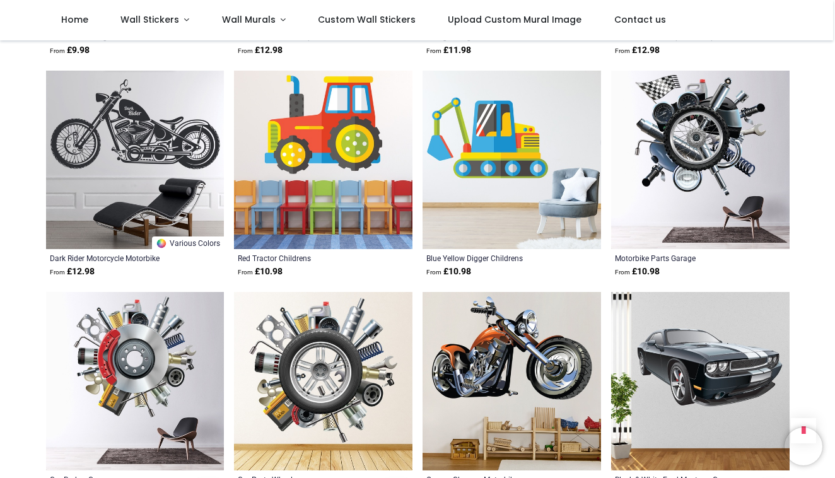
scroll to position [12383, 0]
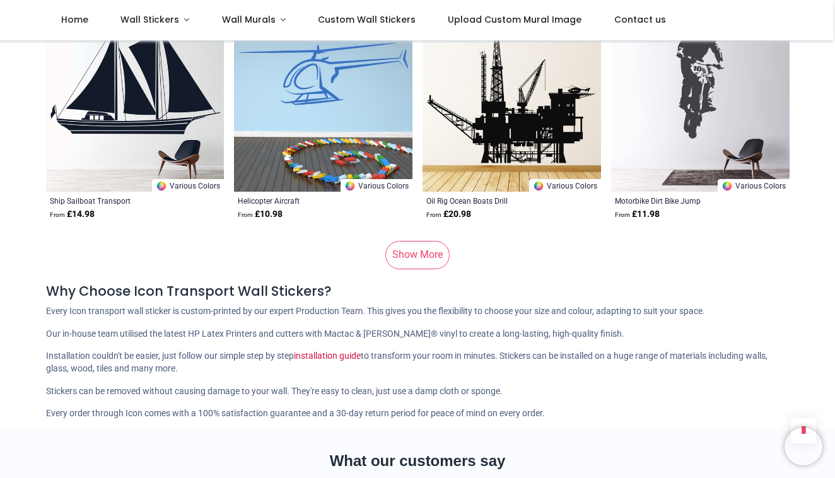
scroll to position [15494, 0]
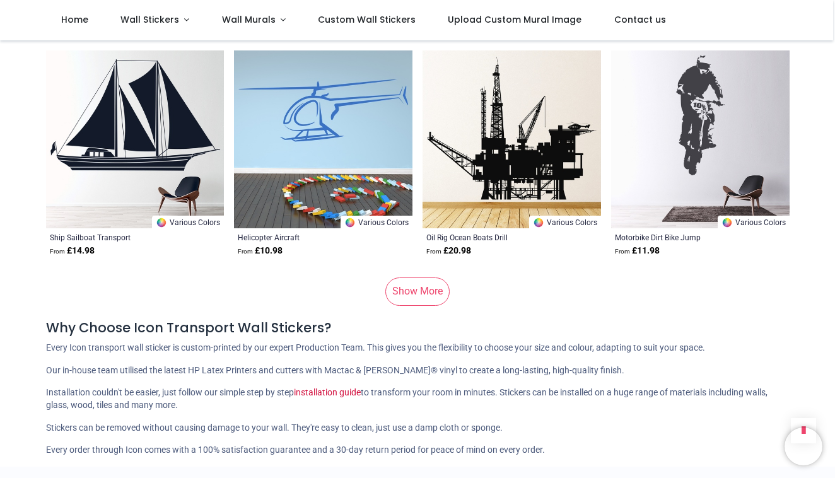
click at [409, 277] on link "Show More" at bounding box center [417, 291] width 64 height 28
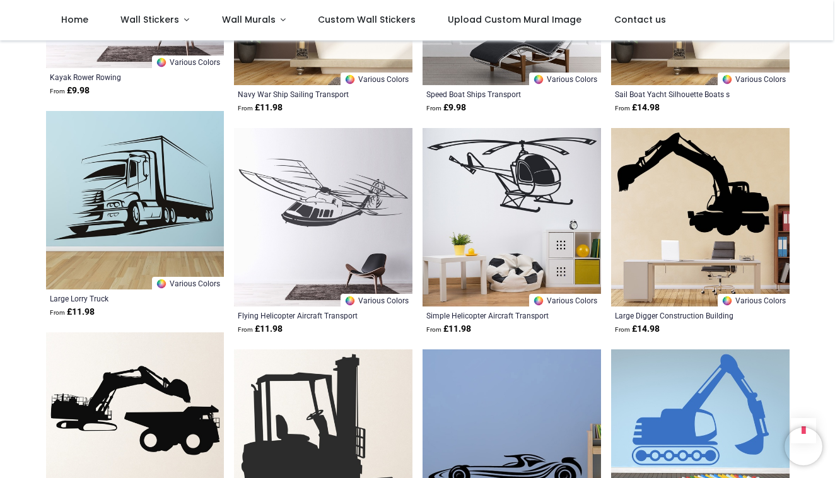
scroll to position [17631, 0]
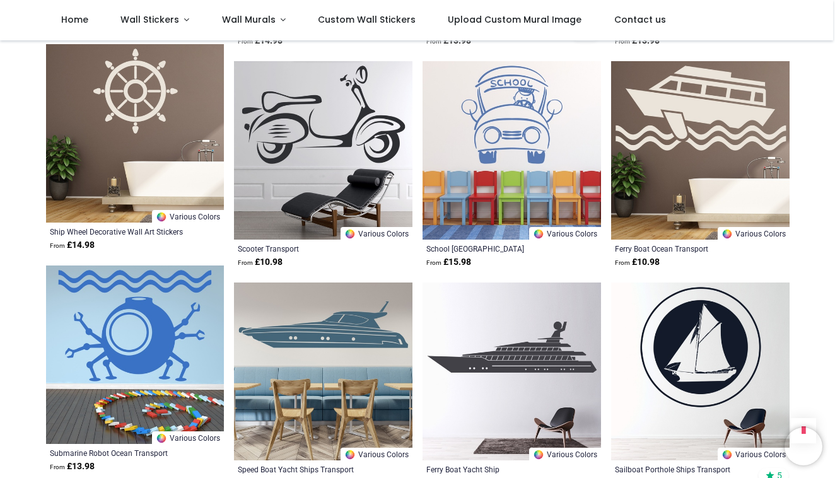
scroll to position [22374, 0]
